Goal: Download file/media

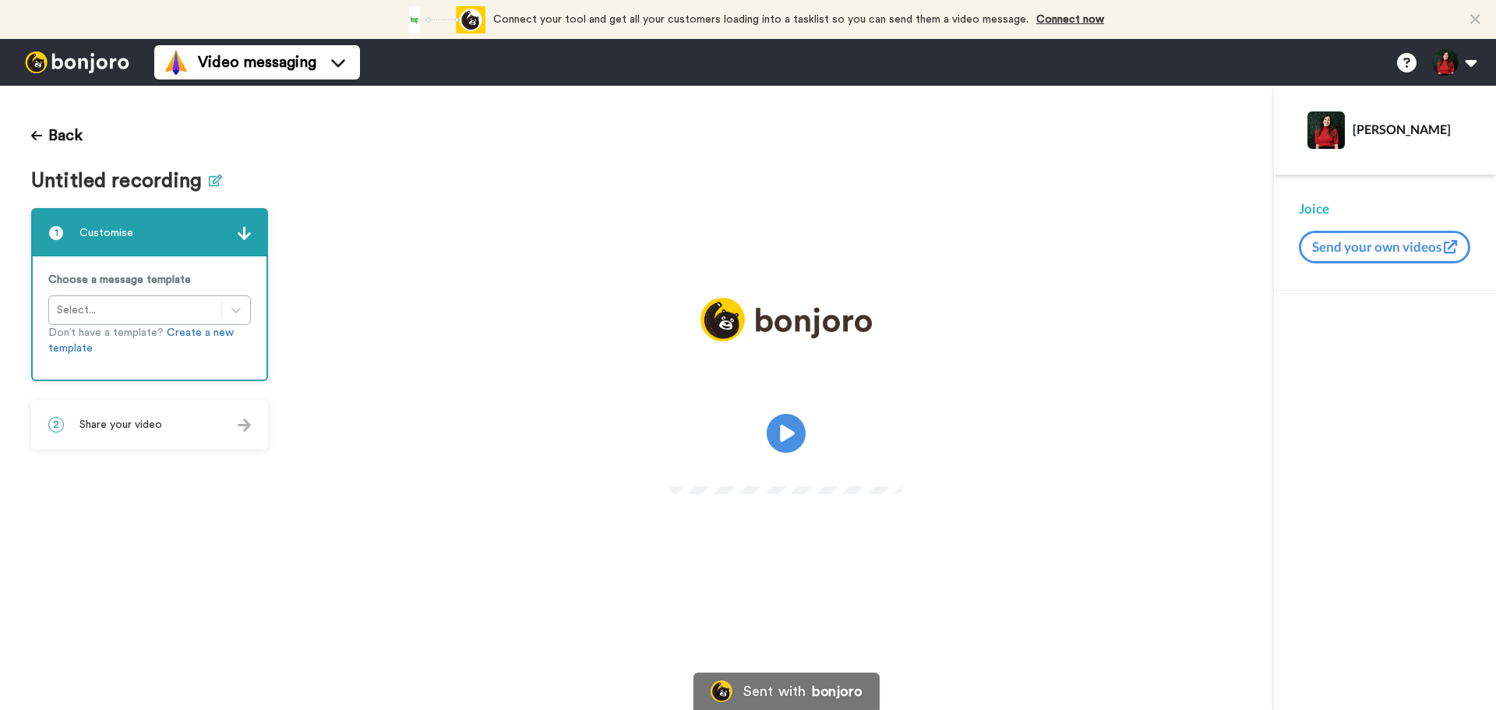
click at [211, 183] on icon at bounding box center [215, 181] width 13 height 12
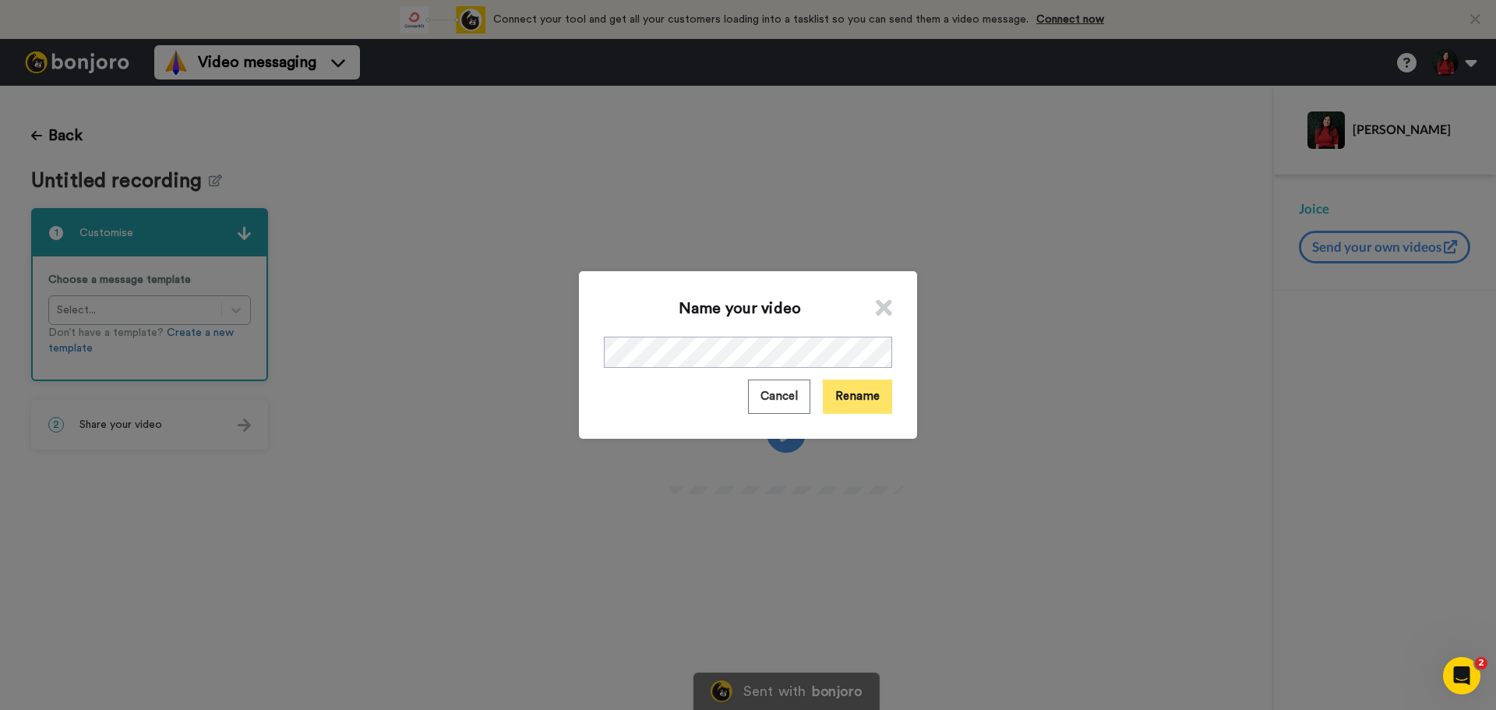
click at [869, 400] on button "Rename" at bounding box center [857, 396] width 69 height 34
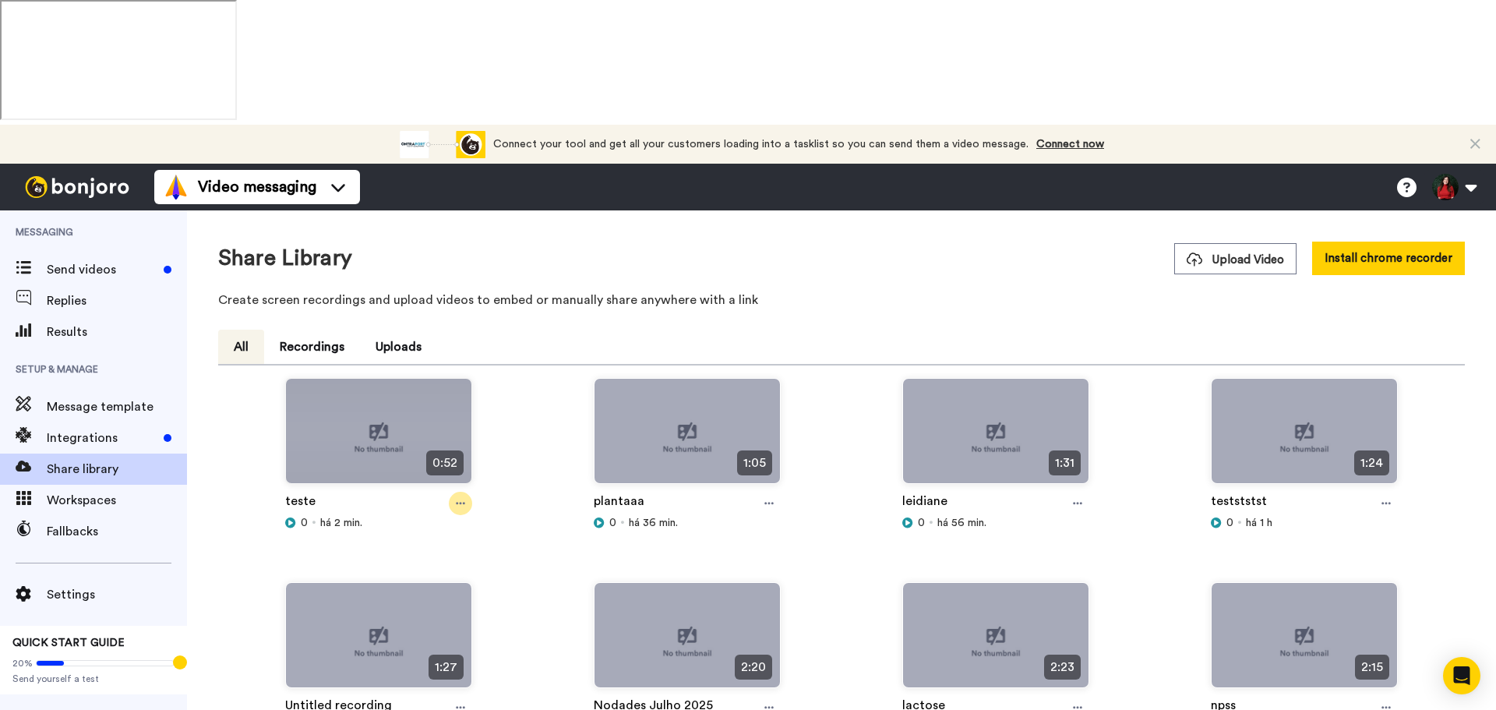
click at [460, 498] on icon at bounding box center [460, 503] width 9 height 11
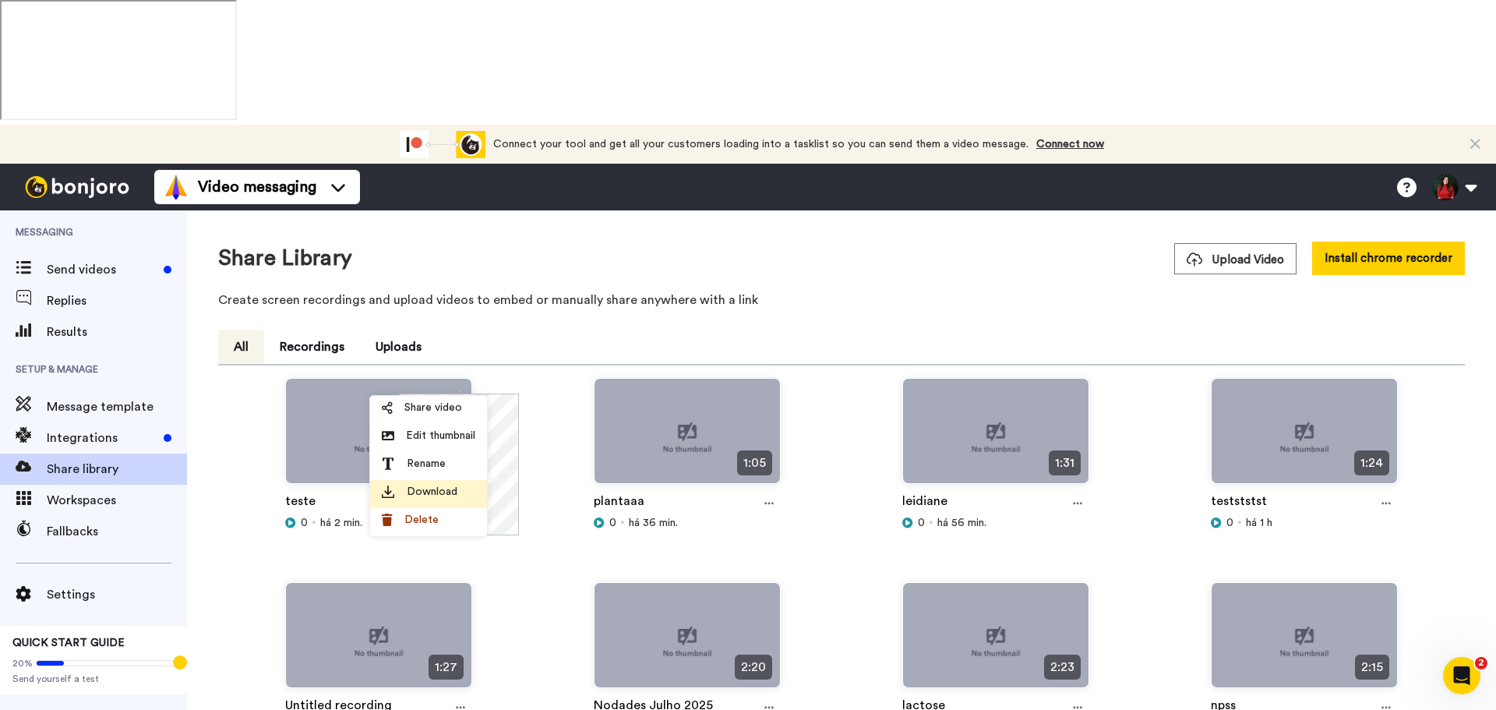
click at [471, 487] on div "Download" at bounding box center [428, 492] width 93 height 16
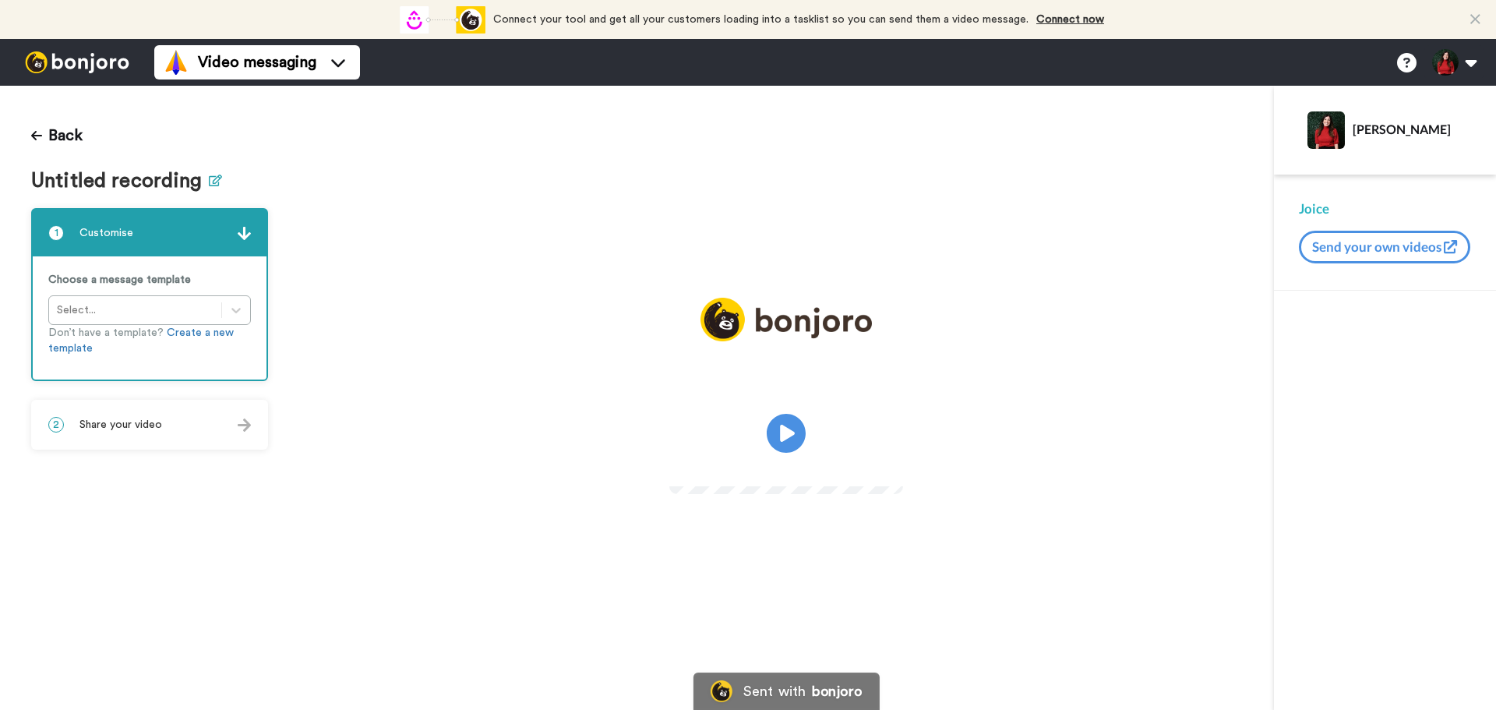
click at [209, 176] on icon at bounding box center [215, 181] width 13 height 12
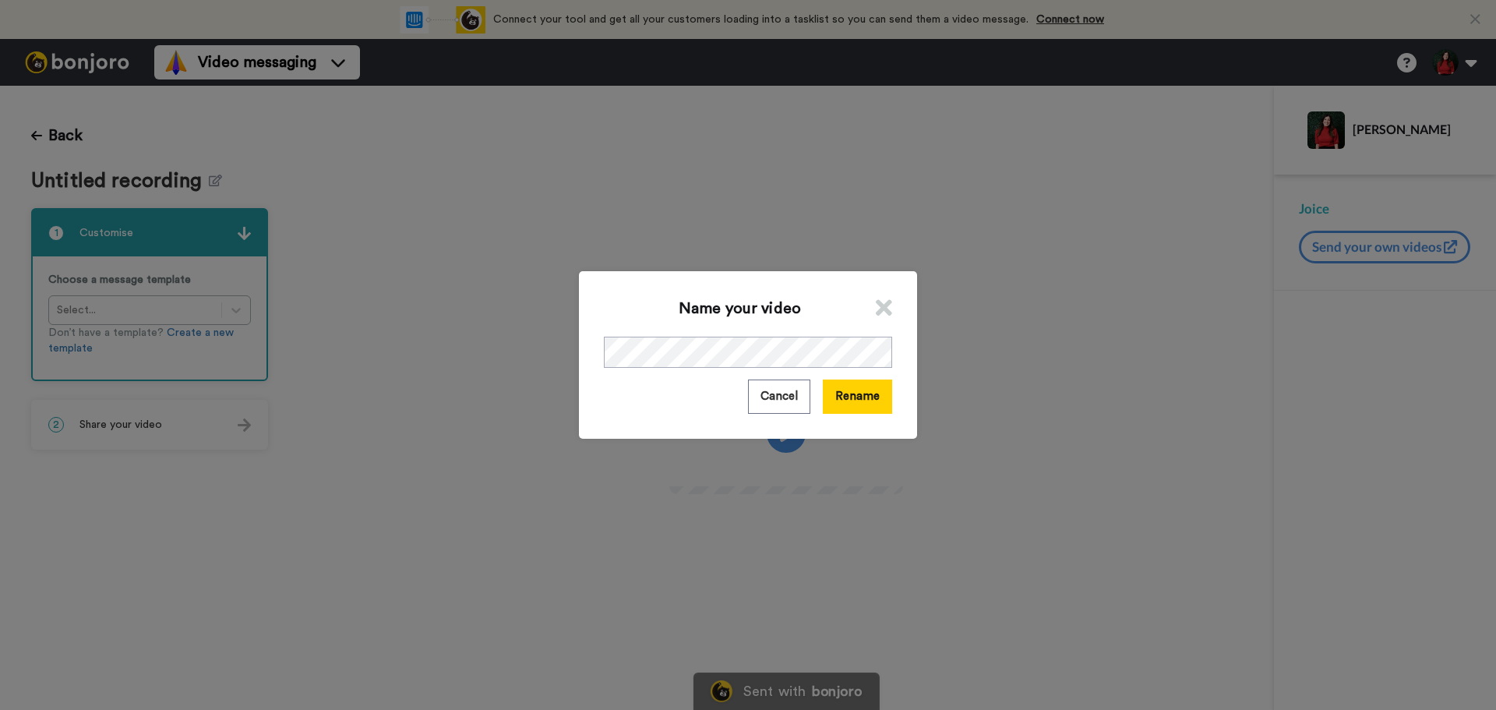
click at [685, 369] on div "Name your video Cancel Rename" at bounding box center [748, 354] width 338 height 167
click at [873, 397] on button "Rename" at bounding box center [857, 396] width 69 height 34
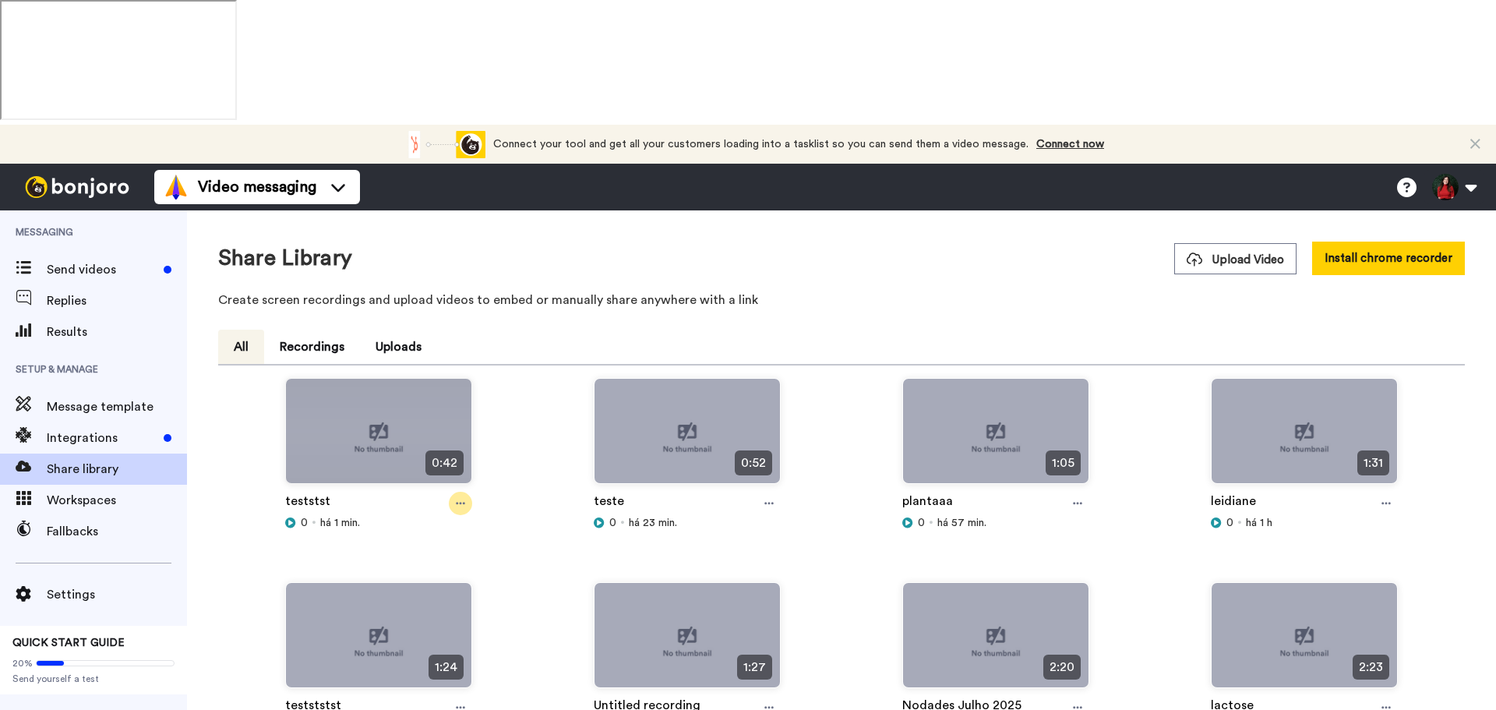
click at [456, 498] on icon at bounding box center [460, 503] width 9 height 11
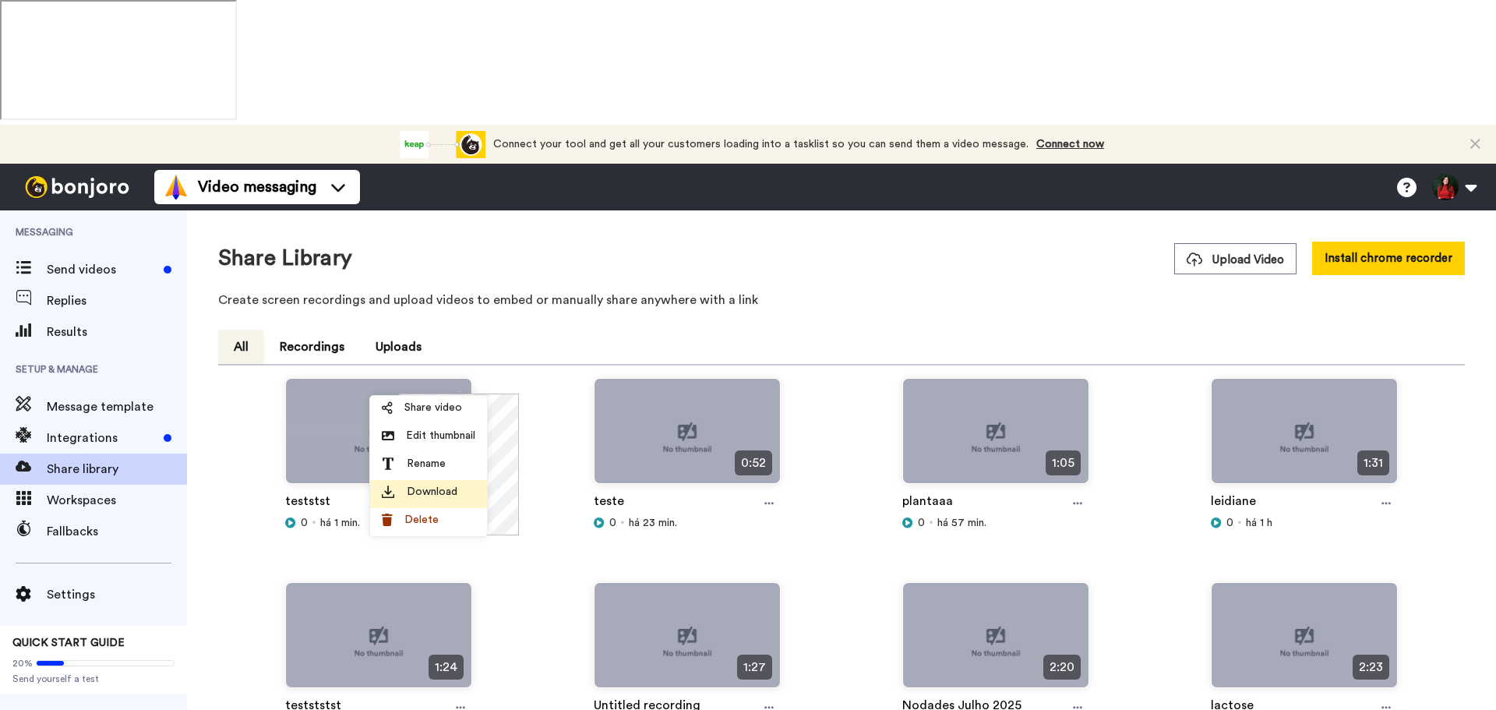
click at [463, 496] on div "Download" at bounding box center [428, 492] width 93 height 16
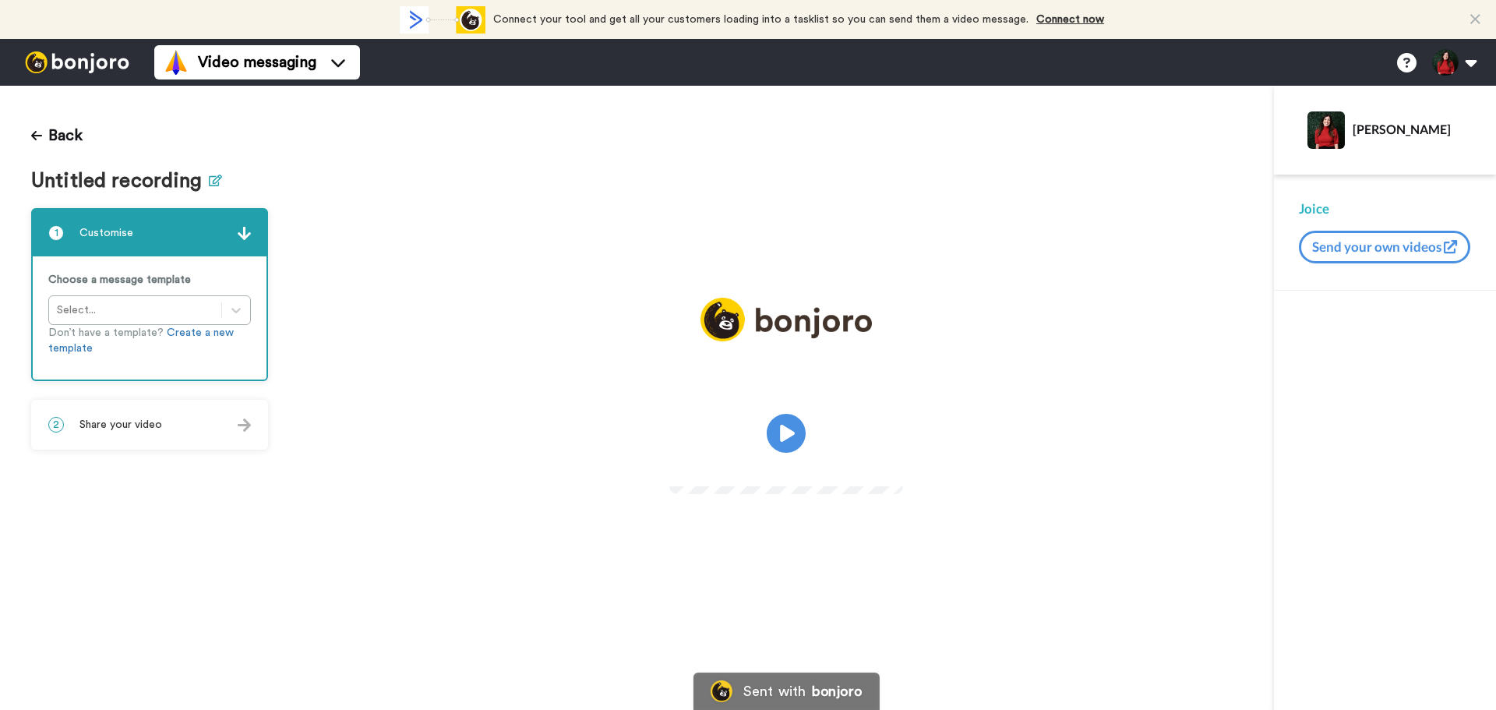
click at [216, 180] on icon at bounding box center [215, 181] width 13 height 12
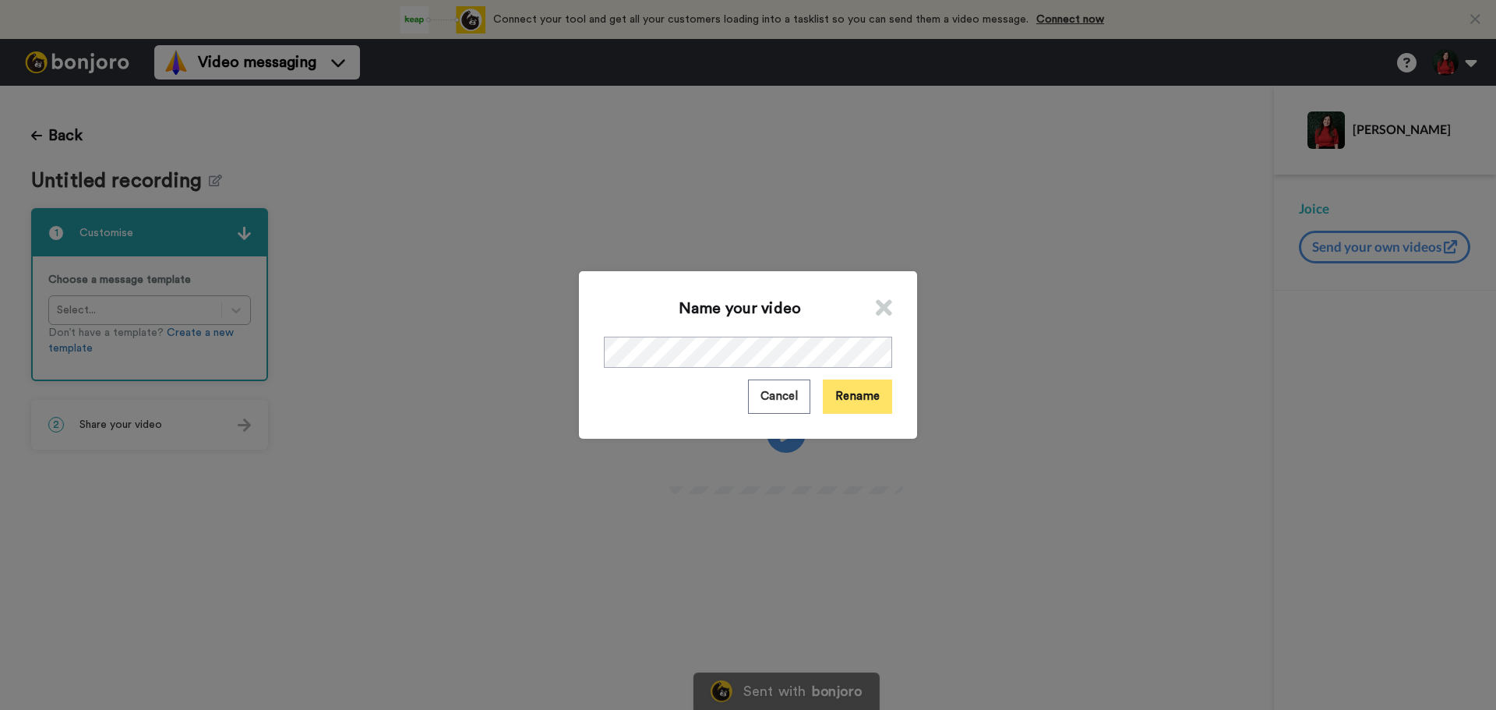
click at [847, 395] on button "Rename" at bounding box center [857, 396] width 69 height 34
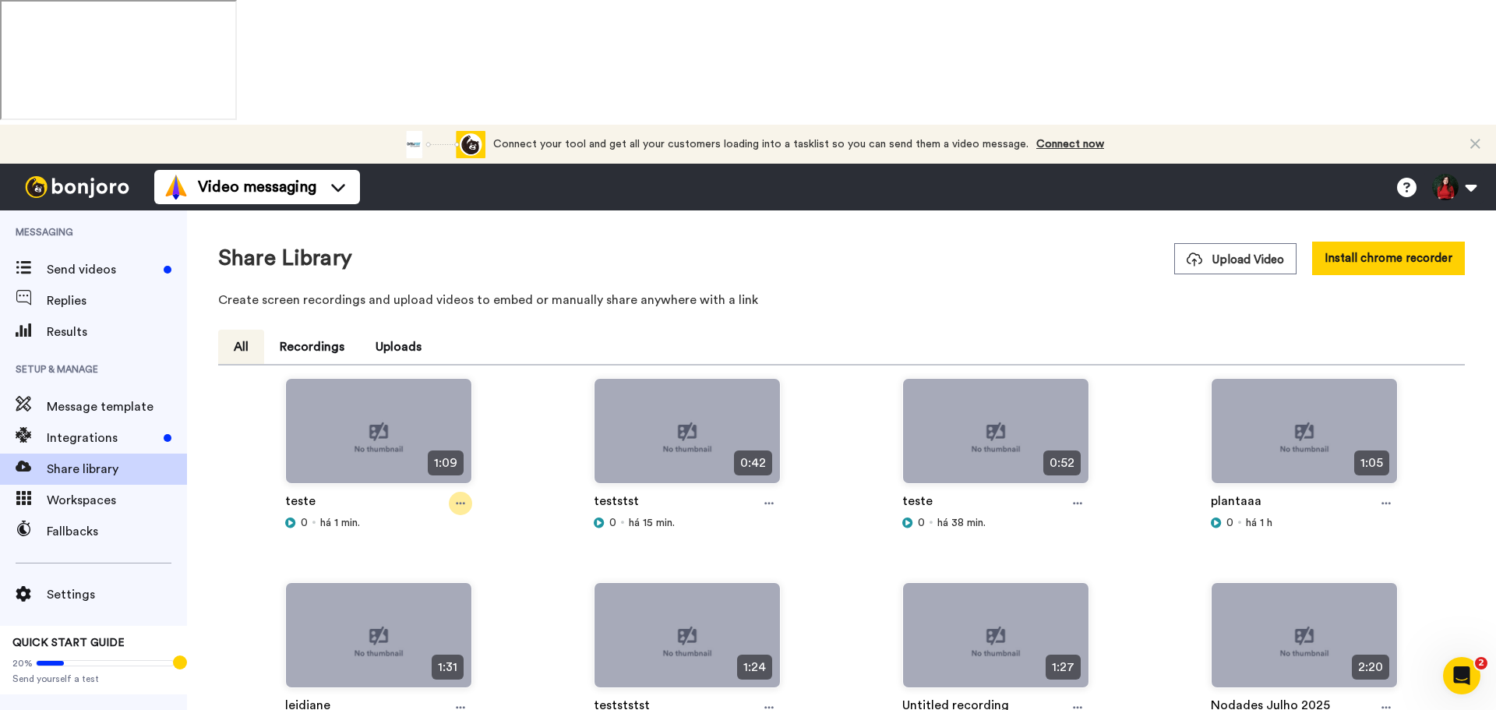
click at [451, 492] on div at bounding box center [460, 503] width 23 height 23
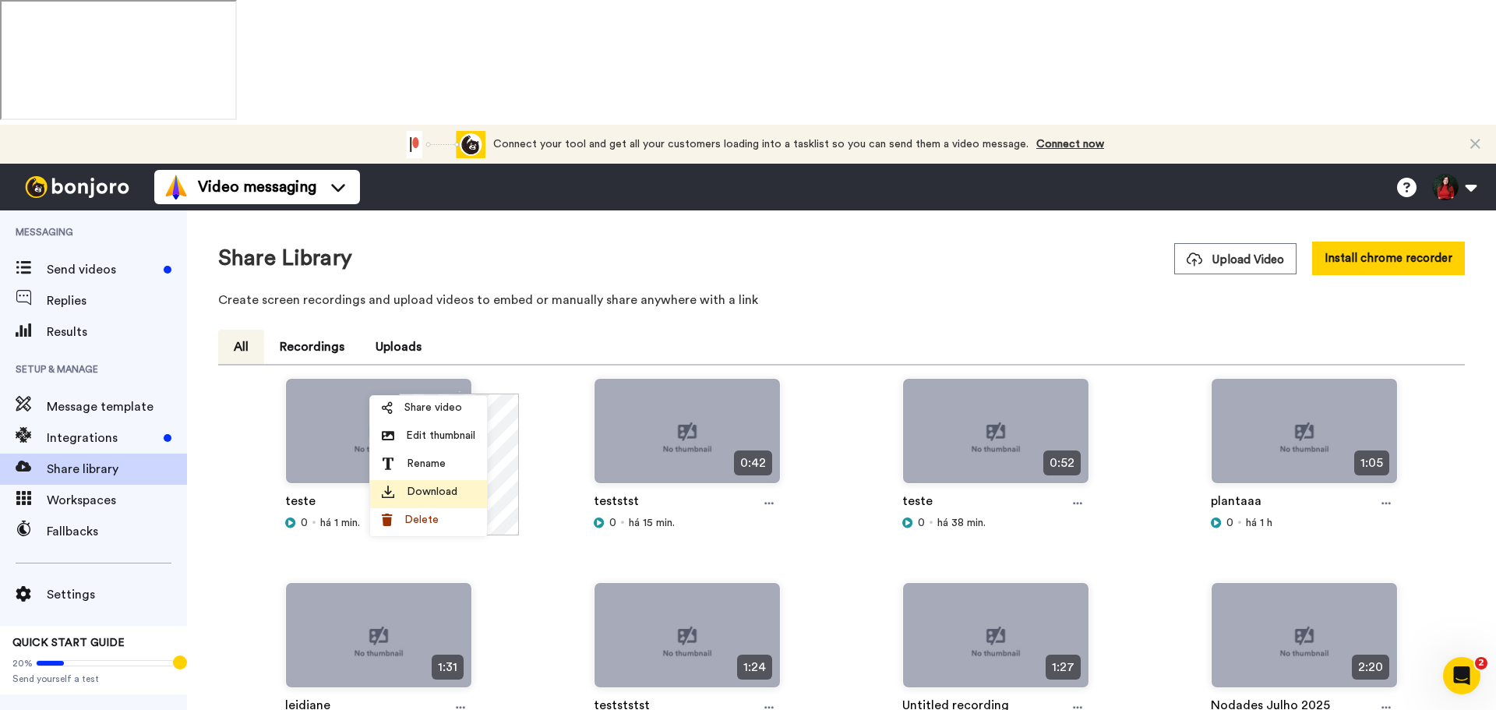
click at [458, 494] on div "Download" at bounding box center [428, 492] width 93 height 16
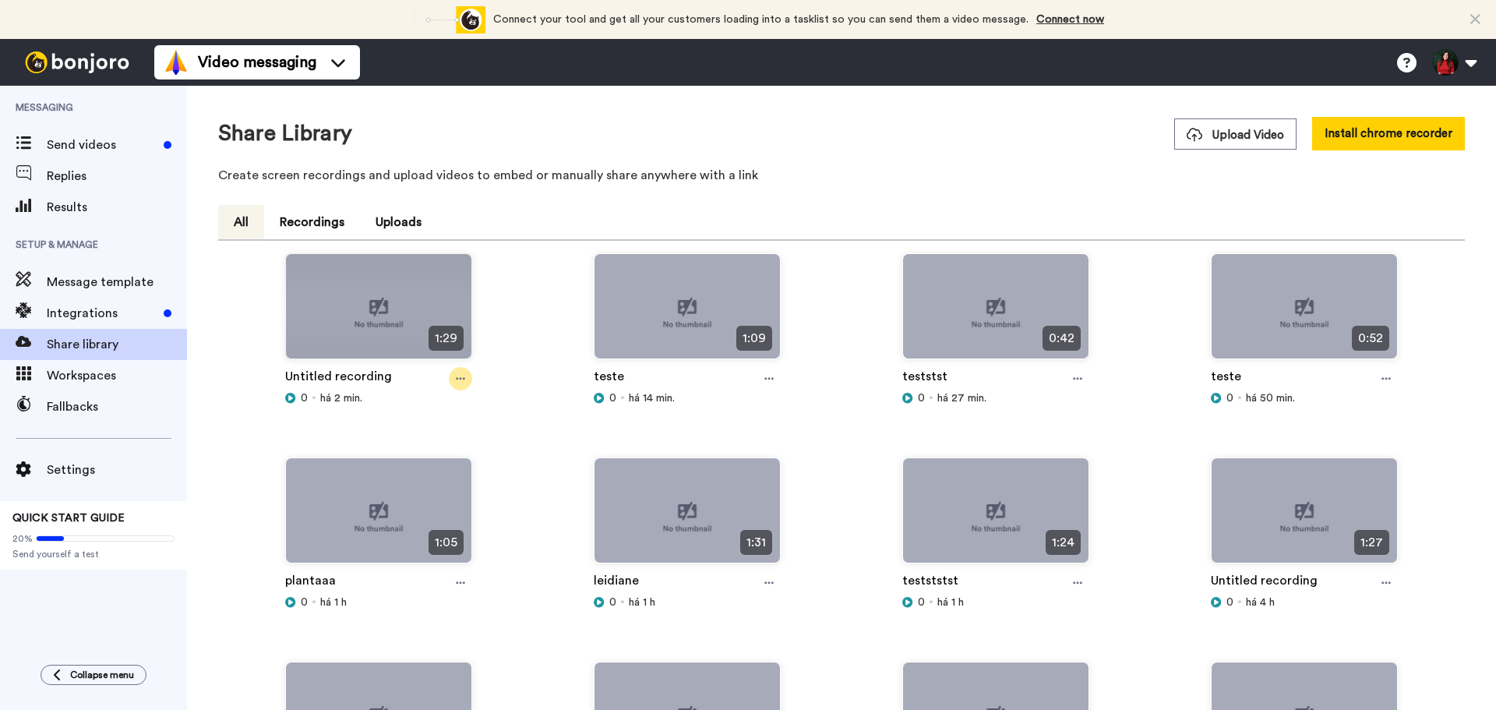
click at [463, 377] on icon at bounding box center [460, 378] width 9 height 11
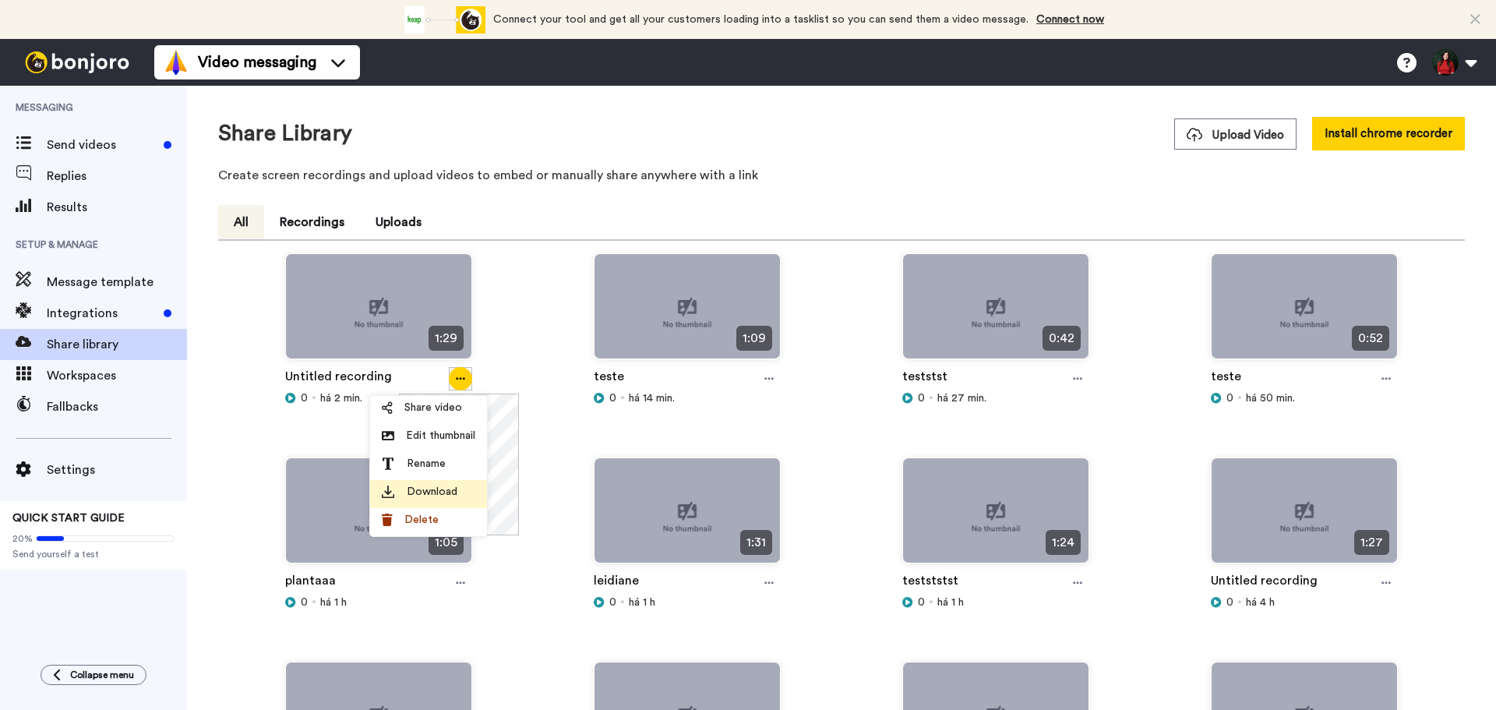
click at [448, 489] on span "Download" at bounding box center [432, 492] width 51 height 16
